Goal: Information Seeking & Learning: Check status

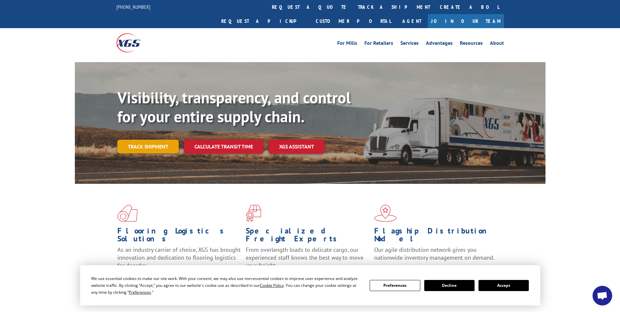
click at [161, 140] on link "Track shipment" at bounding box center [147, 147] width 61 height 14
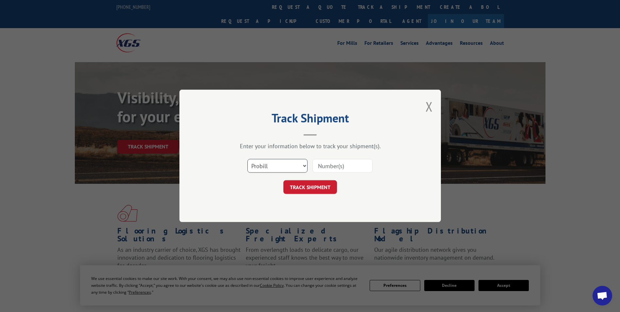
click at [307, 166] on select "Select category... Probill BOL PO" at bounding box center [278, 166] width 60 height 14
select select "po"
click at [248, 159] on select "Select category... Probill BOL PO" at bounding box center [278, 166] width 60 height 14
click at [350, 164] on input at bounding box center [343, 166] width 60 height 14
paste input "3394583"
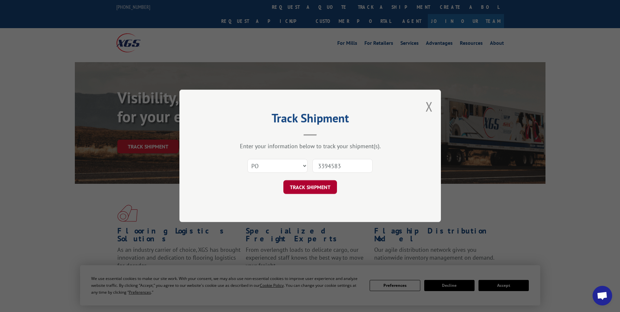
type input "3394583"
click at [326, 186] on button "TRACK SHIPMENT" at bounding box center [310, 187] width 54 height 14
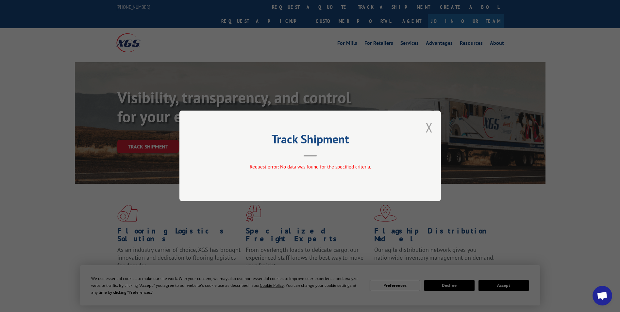
click at [433, 131] on button "Close modal" at bounding box center [429, 127] width 7 height 17
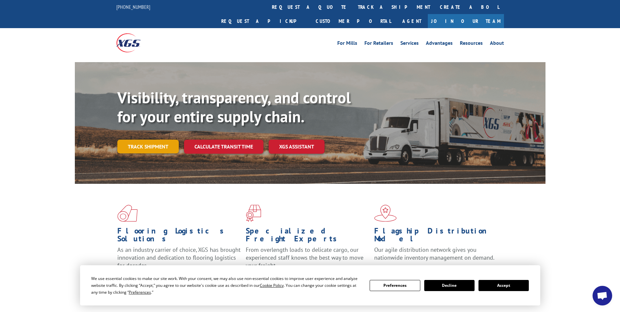
click at [147, 140] on link "Track shipment" at bounding box center [147, 147] width 61 height 14
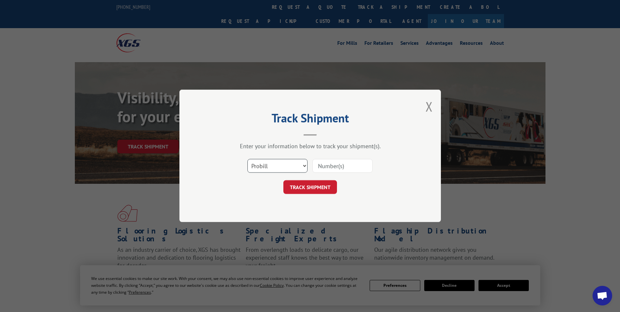
click at [301, 167] on select "Select category... Probill BOL PO" at bounding box center [278, 166] width 60 height 14
select select "bol"
click at [248, 159] on select "Select category... Probill BOL PO" at bounding box center [278, 166] width 60 height 14
click at [325, 162] on input at bounding box center [343, 166] width 60 height 14
paste input "3394583"
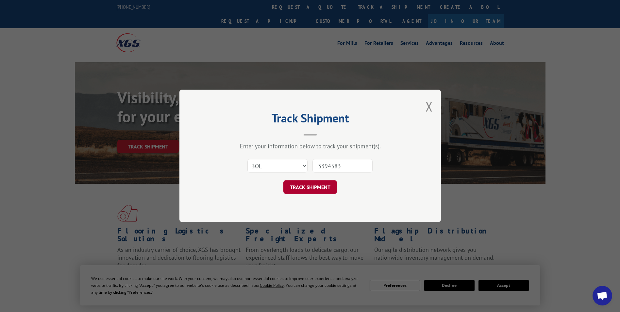
type input "3394583"
click at [326, 184] on button "TRACK SHIPMENT" at bounding box center [310, 187] width 54 height 14
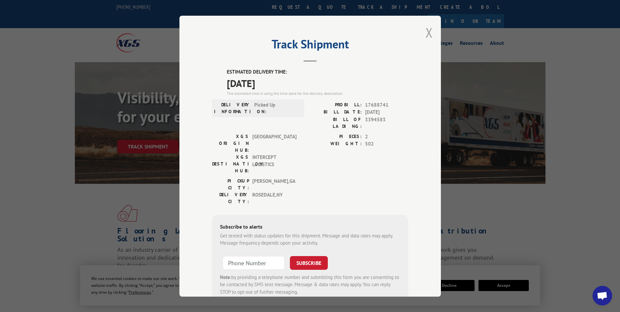
click at [426, 35] on button "Close modal" at bounding box center [429, 32] width 7 height 17
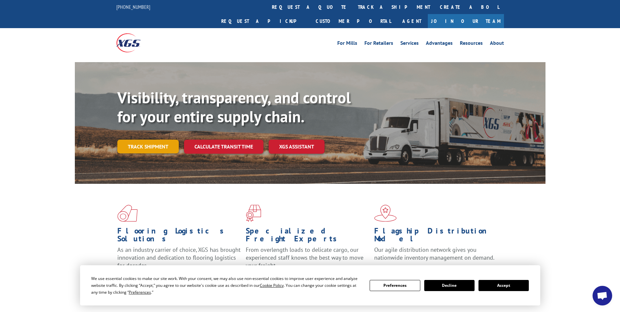
click at [147, 140] on link "Track shipment" at bounding box center [147, 147] width 61 height 14
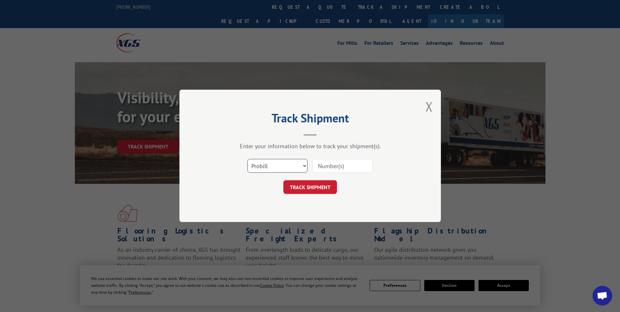
click at [294, 166] on select "Select category... Probill BOL PO" at bounding box center [278, 166] width 60 height 14
select select "bol"
click at [248, 159] on select "Select category... Probill BOL PO" at bounding box center [278, 166] width 60 height 14
click at [324, 165] on input at bounding box center [343, 166] width 60 height 14
paste input "3394583"
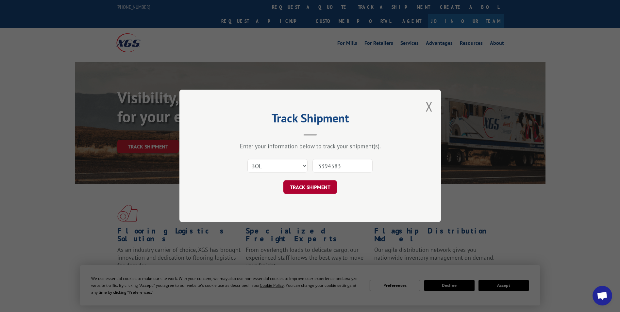
type input "3394583"
click at [304, 185] on button "TRACK SHIPMENT" at bounding box center [310, 187] width 54 height 14
